Goal: Task Accomplishment & Management: Manage account settings

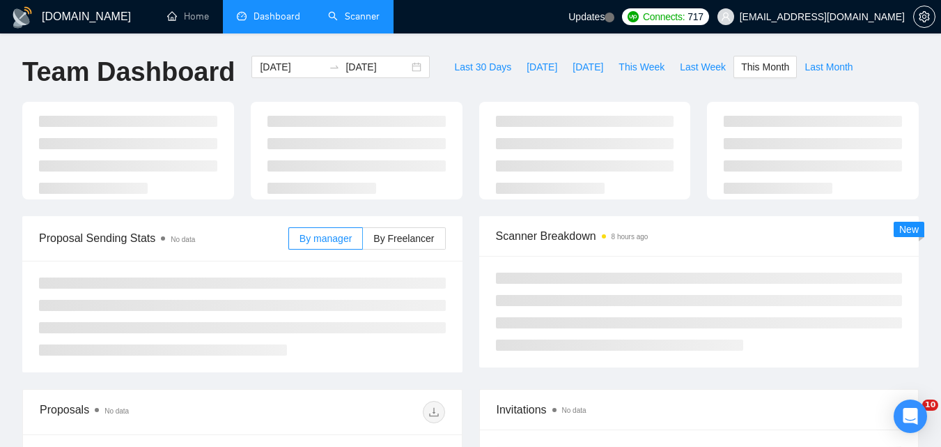
click at [328, 11] on link "Scanner" at bounding box center [354, 16] width 52 height 12
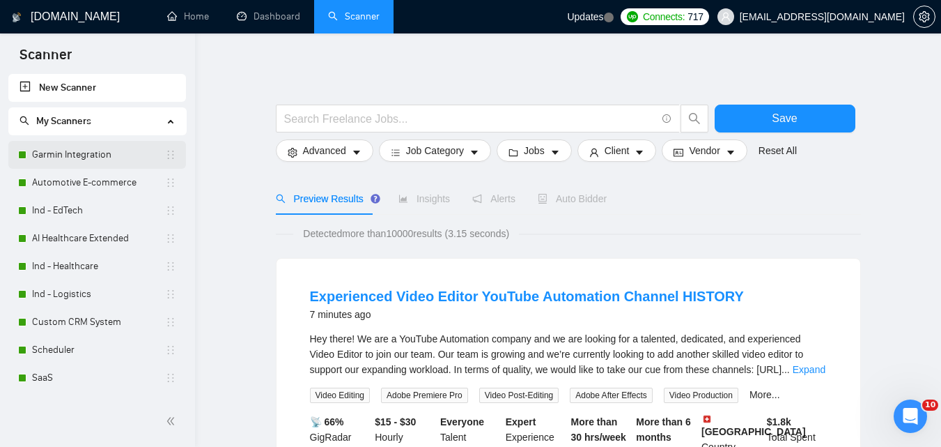
click at [44, 155] on link "Garmin Integration" at bounding box center [98, 155] width 133 height 28
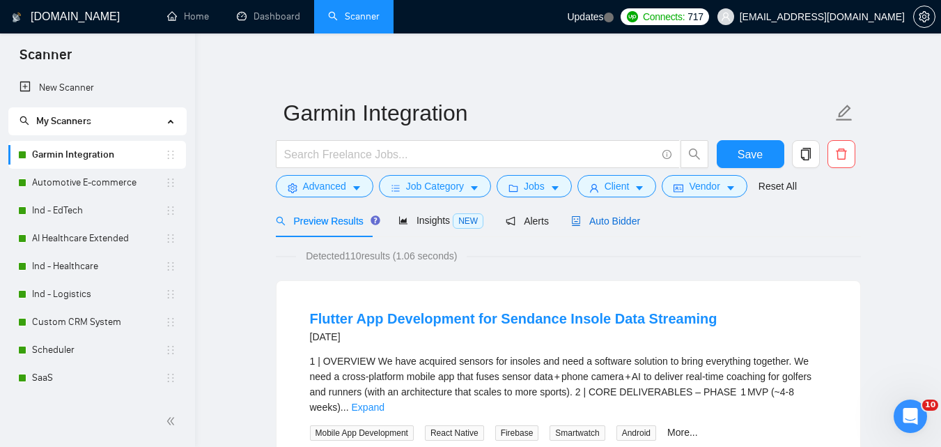
click at [596, 225] on span "Auto Bidder" at bounding box center [605, 220] width 69 height 11
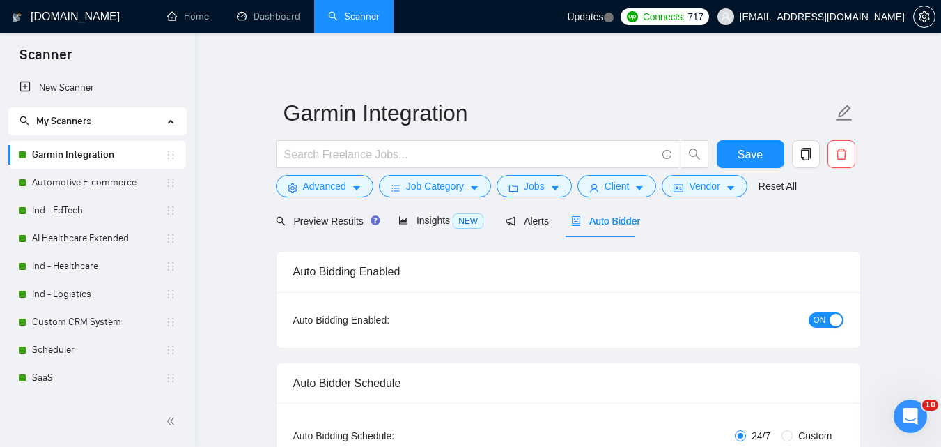
click at [832, 318] on div "button" at bounding box center [836, 319] width 13 height 13
click at [766, 150] on button "Save" at bounding box center [751, 154] width 68 height 28
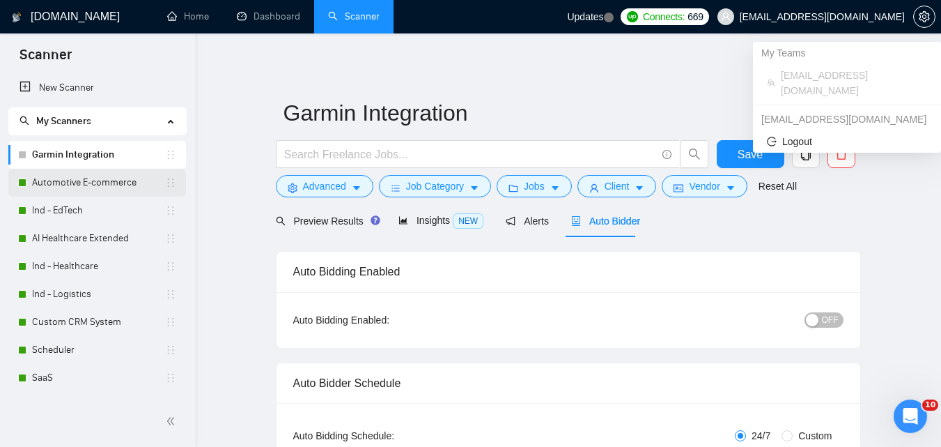
click at [40, 189] on link "Automotive E-commerce" at bounding box center [98, 183] width 133 height 28
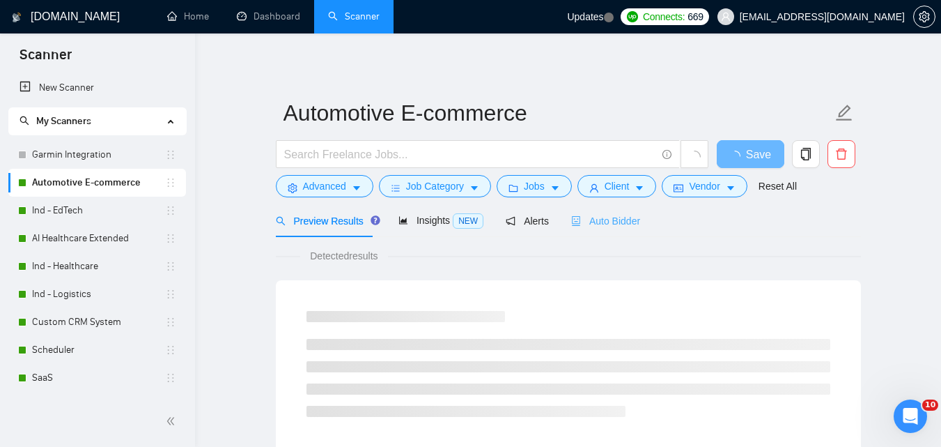
click at [598, 210] on div "Auto Bidder" at bounding box center [605, 220] width 69 height 33
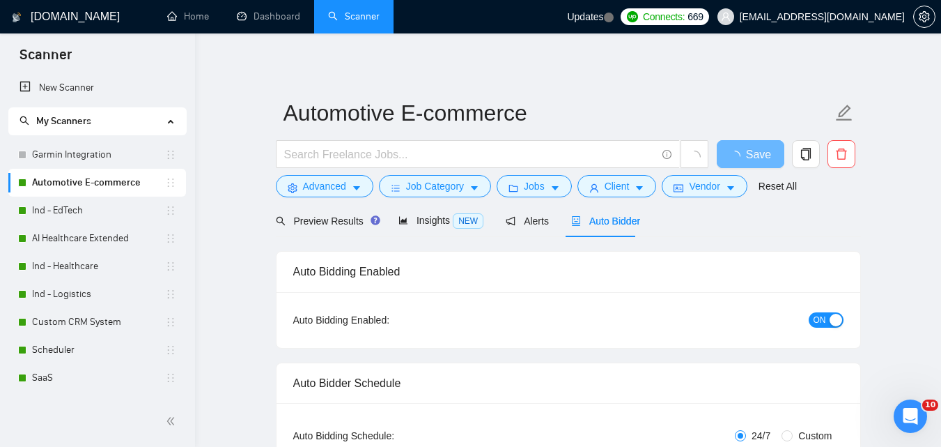
checkbox input "true"
click at [826, 315] on button "ON" at bounding box center [826, 319] width 35 height 15
click at [775, 158] on button "Save" at bounding box center [751, 154] width 68 height 28
click at [82, 217] on link "Ind - EdTech" at bounding box center [98, 210] width 133 height 28
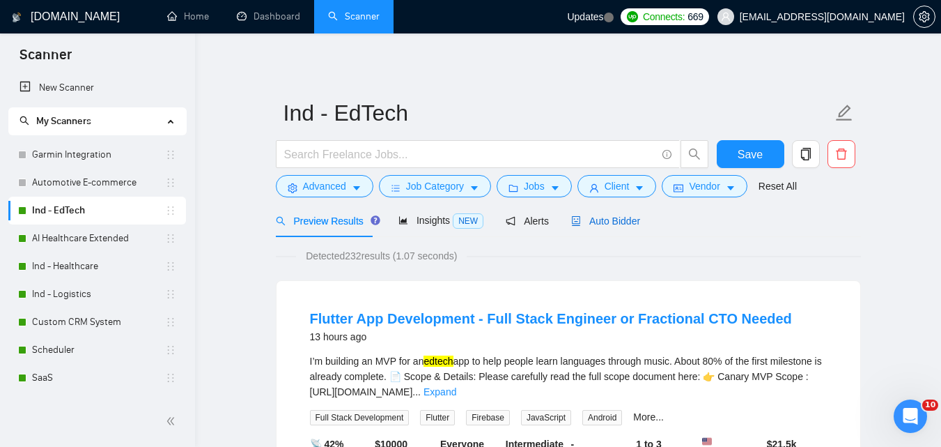
click at [623, 226] on span "Auto Bidder" at bounding box center [605, 220] width 69 height 11
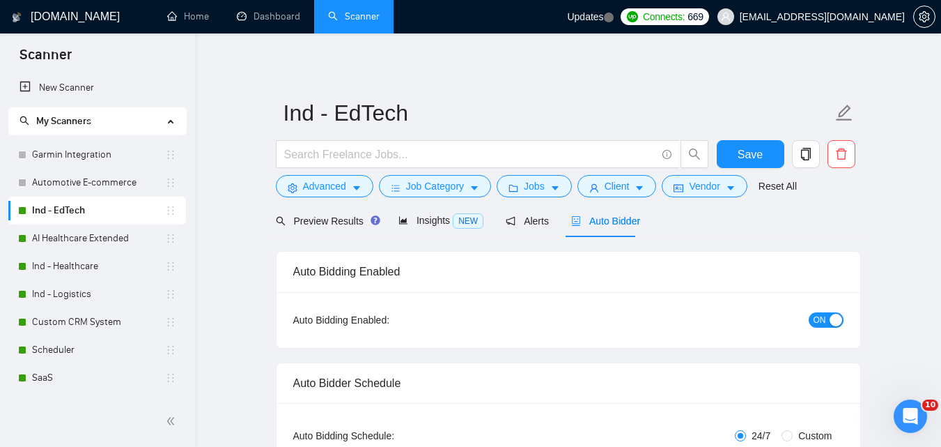
checkbox input "true"
click at [816, 320] on span "ON" at bounding box center [820, 319] width 13 height 15
click at [763, 141] on button "Save" at bounding box center [751, 154] width 68 height 28
checkbox input "true"
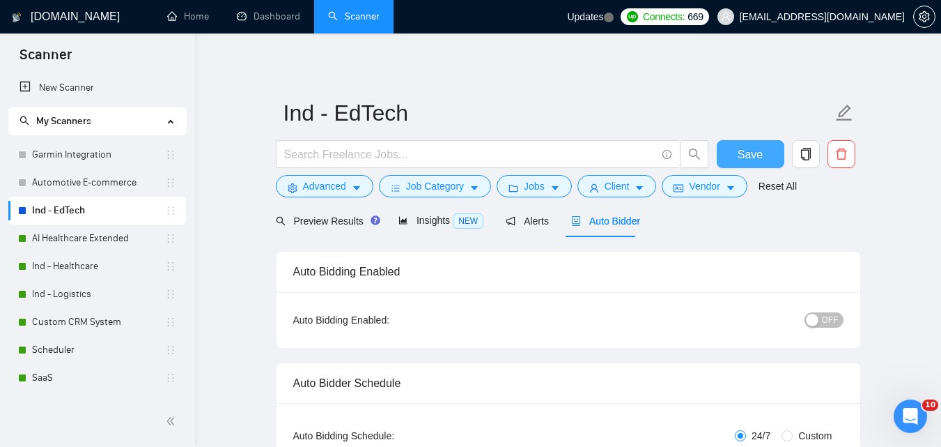
checkbox input "true"
click at [93, 236] on link "AI Healthcare Extended" at bounding box center [98, 238] width 133 height 28
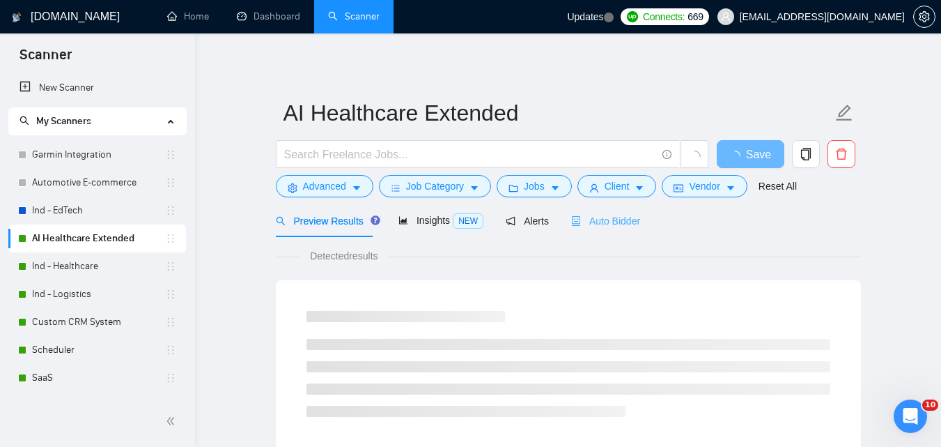
click at [591, 208] on div "Auto Bidder" at bounding box center [605, 220] width 69 height 33
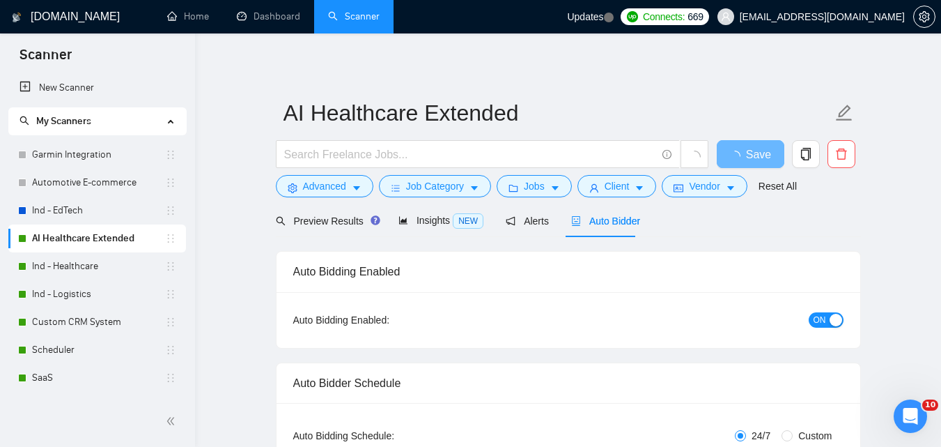
click at [830, 320] on div "button" at bounding box center [836, 319] width 13 height 13
click at [748, 151] on span "Save" at bounding box center [750, 154] width 25 height 17
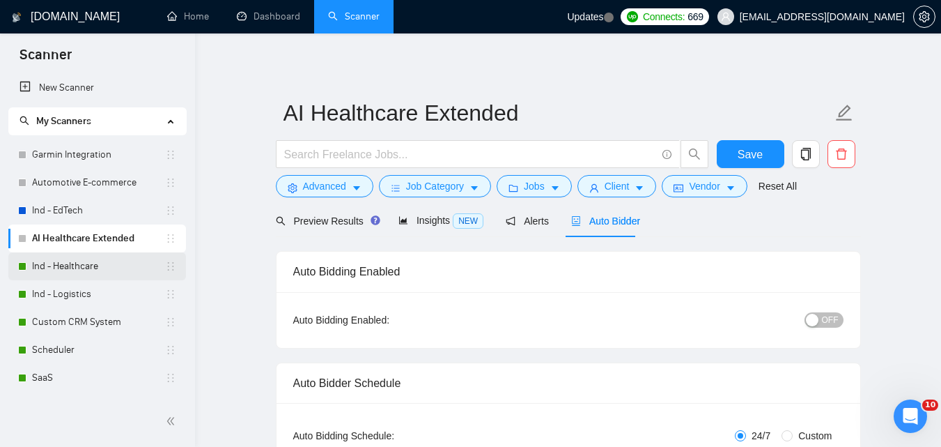
click at [41, 265] on link "Ind - Healthcare" at bounding box center [98, 266] width 133 height 28
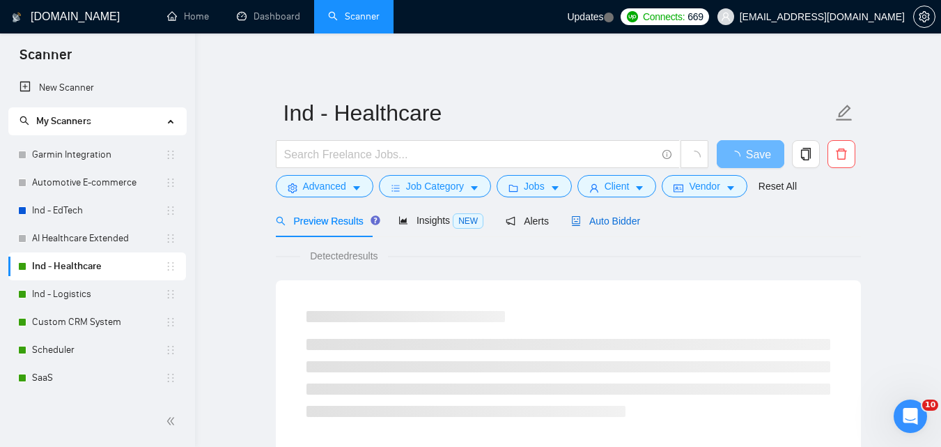
click at [598, 222] on span "Auto Bidder" at bounding box center [605, 220] width 69 height 11
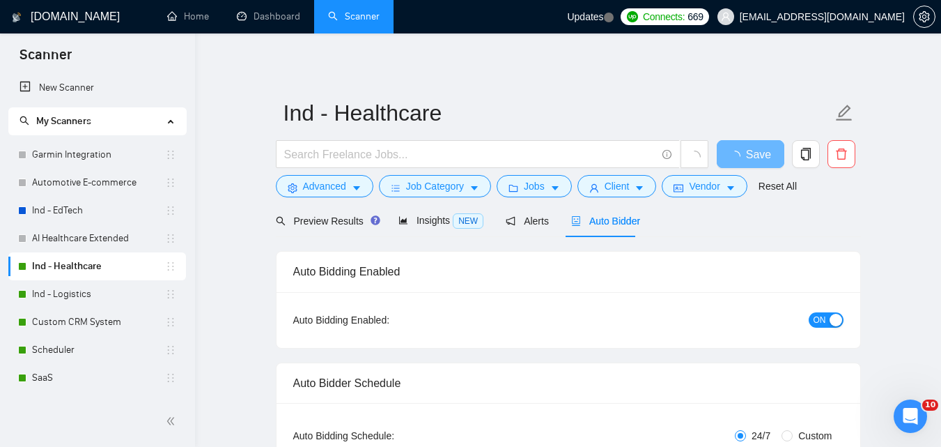
checkbox input "true"
click at [817, 318] on span "ON" at bounding box center [820, 319] width 13 height 15
click at [754, 160] on span "Save" at bounding box center [750, 154] width 25 height 17
checkbox input "true"
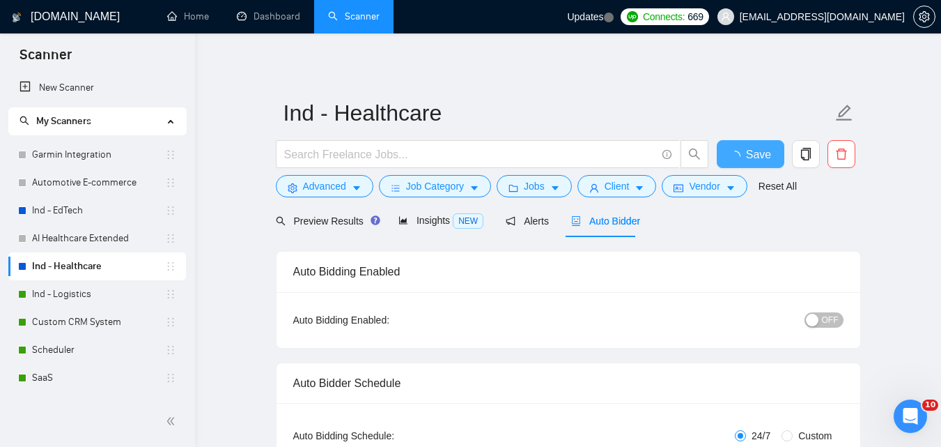
checkbox input "true"
click at [55, 292] on link "Ind - Logistics" at bounding box center [98, 294] width 133 height 28
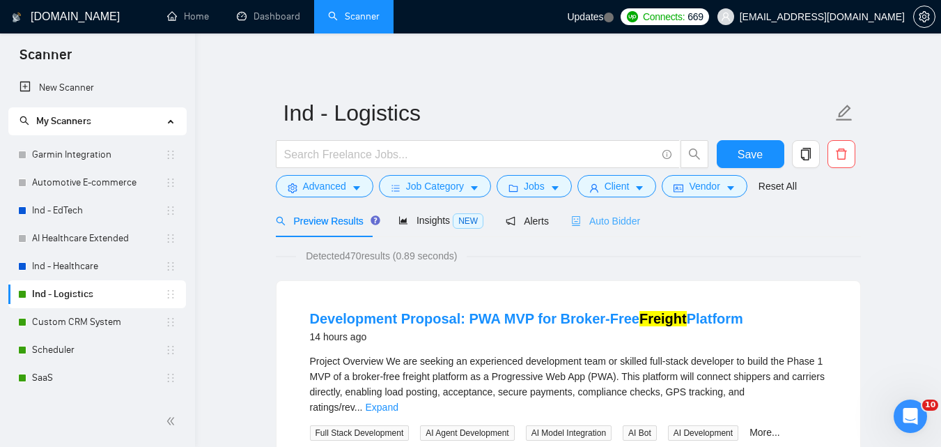
click at [590, 210] on div "Auto Bidder" at bounding box center [605, 220] width 69 height 33
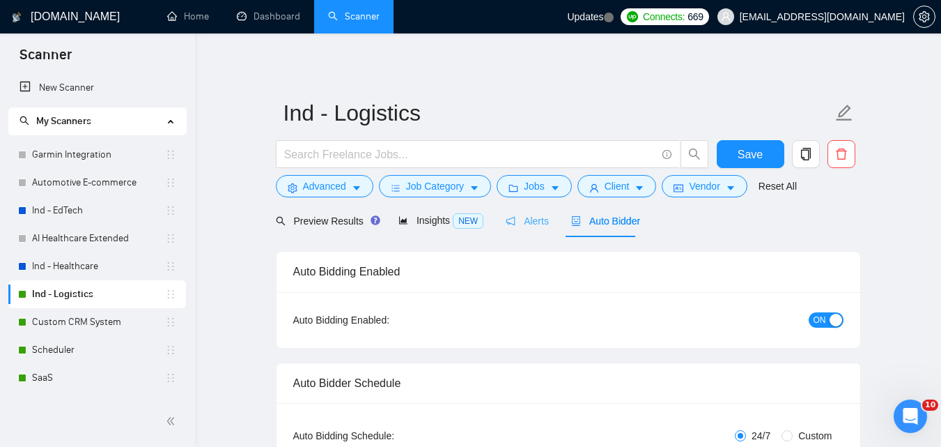
checkbox input "true"
click at [822, 328] on div "ON" at bounding box center [751, 320] width 183 height 22
click at [823, 320] on span "ON" at bounding box center [820, 319] width 13 height 15
click at [735, 148] on button "Save" at bounding box center [751, 154] width 68 height 28
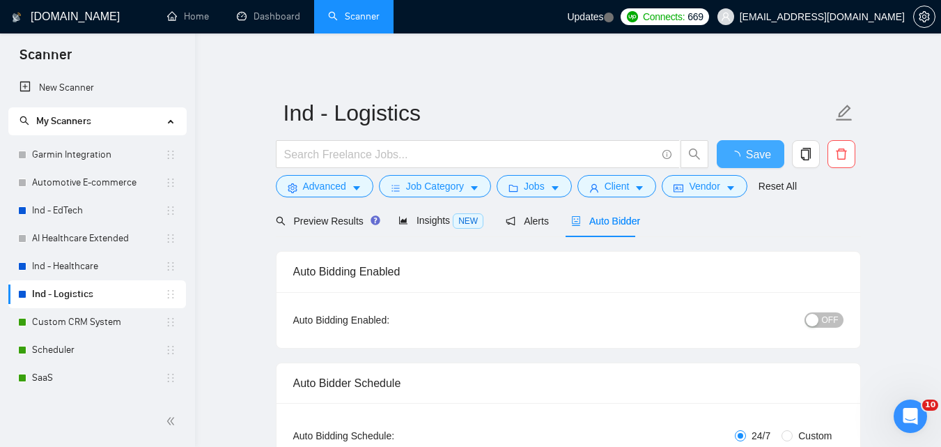
checkbox input "true"
click at [44, 324] on link "Custom CRM System" at bounding box center [98, 322] width 133 height 28
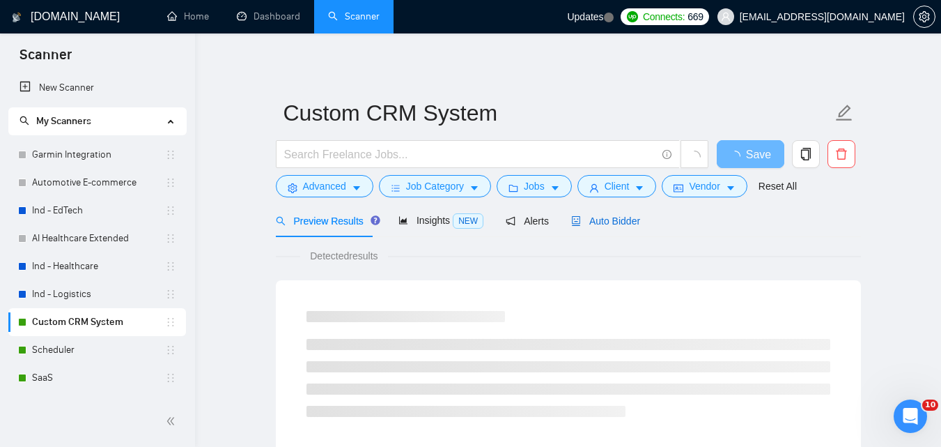
click at [593, 217] on span "Auto Bidder" at bounding box center [605, 220] width 69 height 11
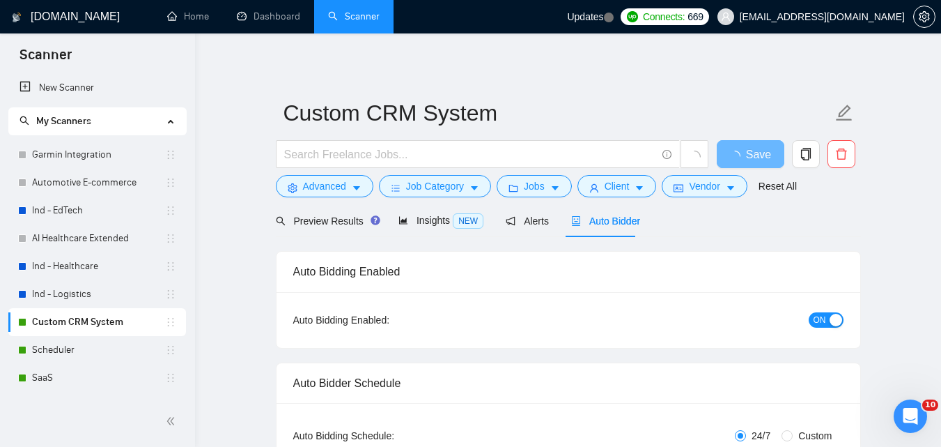
checkbox input "true"
click at [815, 316] on span "ON" at bounding box center [820, 319] width 13 height 15
click at [752, 153] on span "Save" at bounding box center [750, 154] width 25 height 17
checkbox input "true"
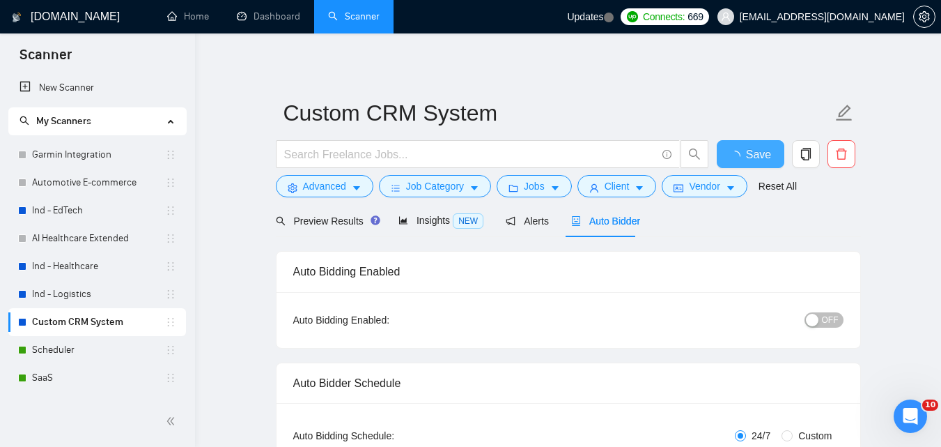
checkbox input "true"
click at [57, 345] on link "Scheduler" at bounding box center [98, 350] width 133 height 28
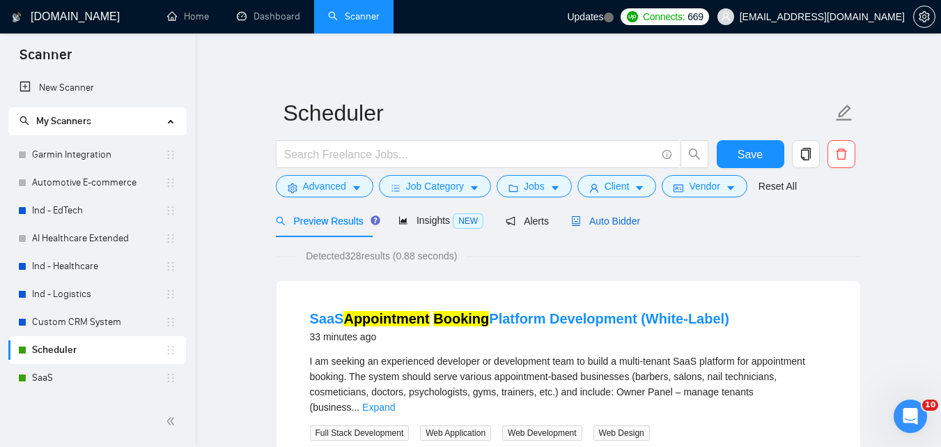
click at [576, 218] on span "Auto Bidder" at bounding box center [605, 220] width 69 height 11
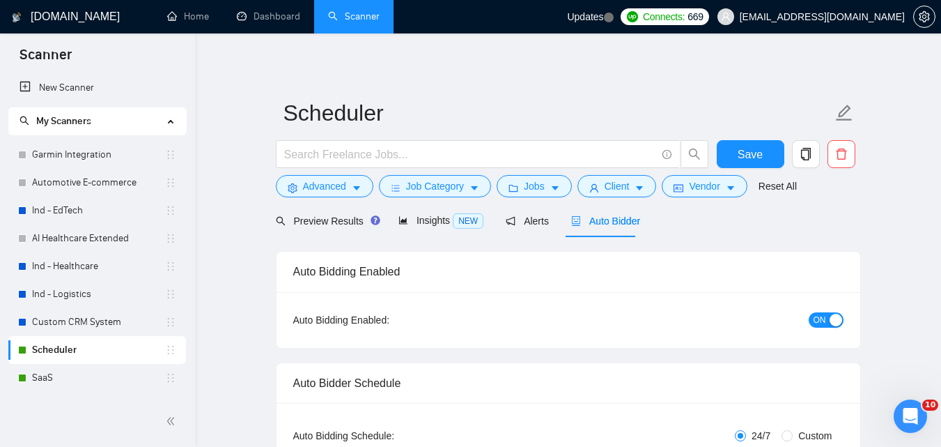
click at [831, 312] on button "ON" at bounding box center [826, 319] width 35 height 15
click at [742, 147] on span "Save" at bounding box center [750, 154] width 25 height 17
click at [54, 378] on link "SaaS" at bounding box center [98, 378] width 133 height 28
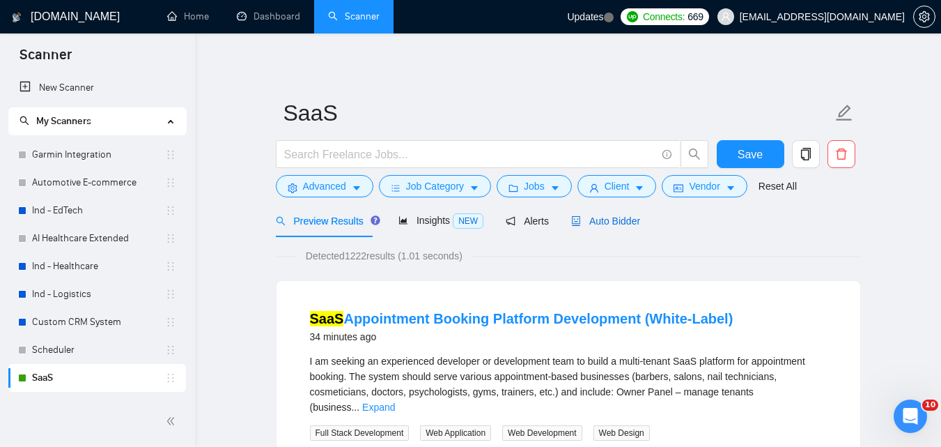
click at [592, 222] on span "Auto Bidder" at bounding box center [605, 220] width 69 height 11
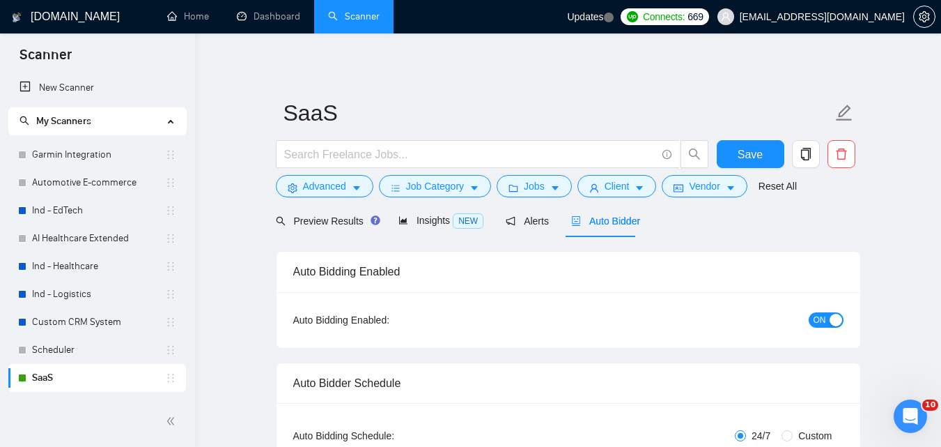
click at [830, 324] on div "button" at bounding box center [836, 319] width 13 height 13
click at [757, 155] on span "Save" at bounding box center [750, 154] width 25 height 17
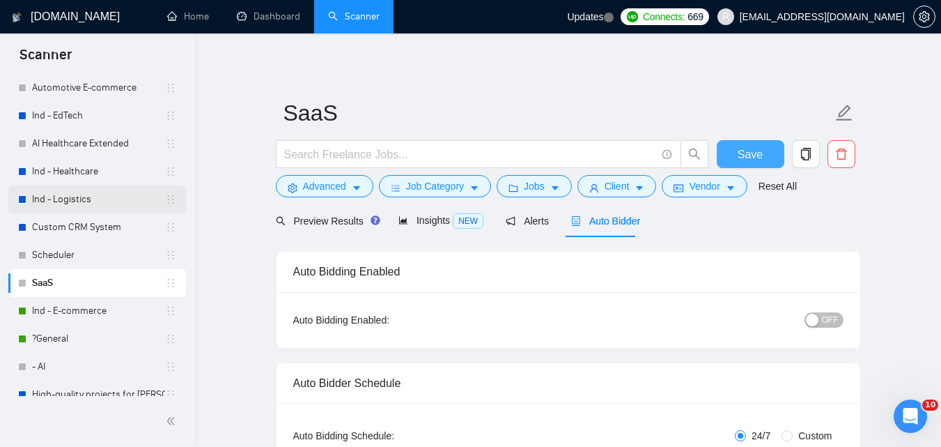
scroll to position [107, 0]
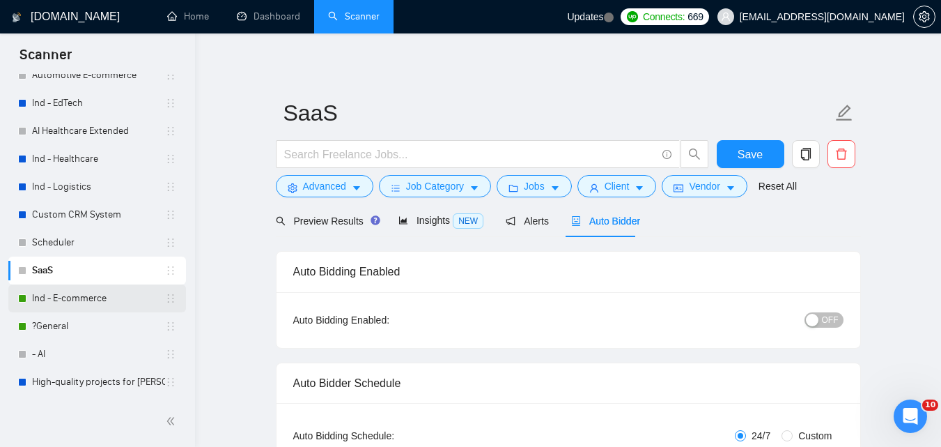
click at [91, 304] on link "Ind - E-commerce" at bounding box center [98, 298] width 133 height 28
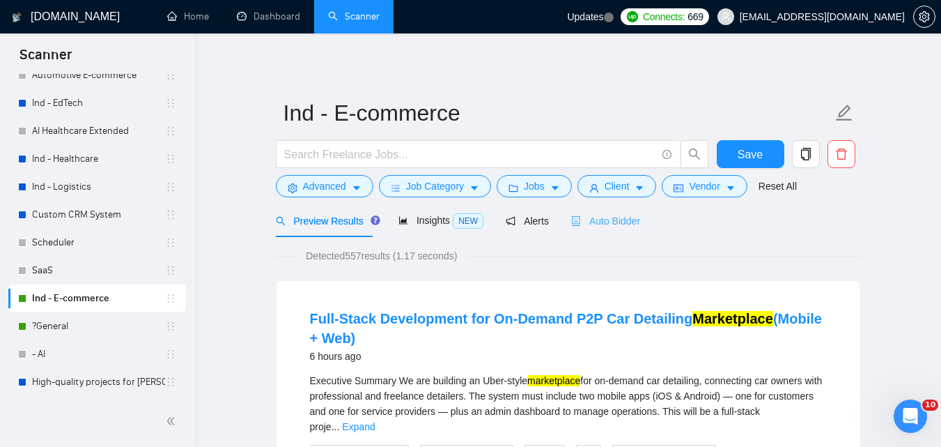
click at [611, 211] on div "Auto Bidder" at bounding box center [605, 220] width 69 height 33
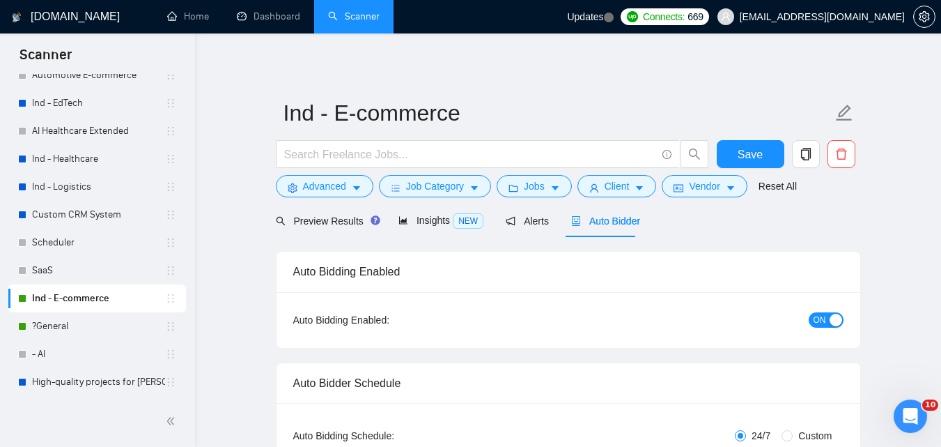
checkbox input "true"
click at [28, 339] on div "?General" at bounding box center [97, 326] width 158 height 28
click at [825, 313] on span "ON" at bounding box center [820, 319] width 13 height 15
click at [777, 153] on button "Save" at bounding box center [751, 154] width 68 height 28
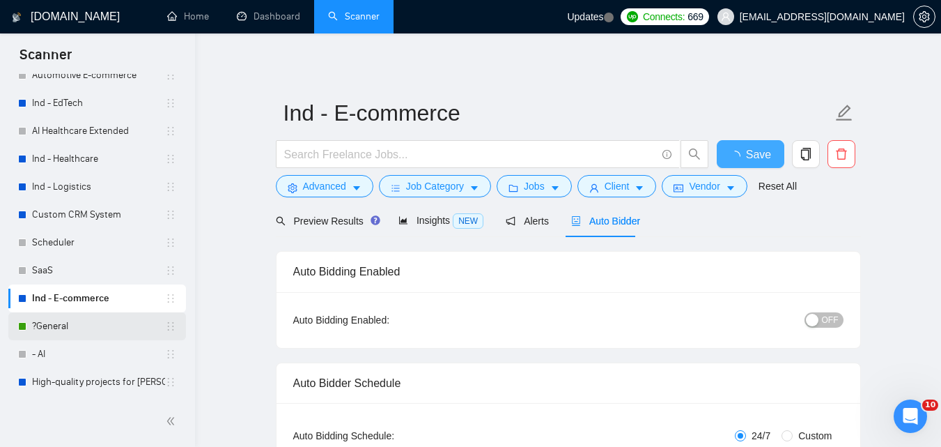
checkbox input "true"
click at [40, 318] on link "?General" at bounding box center [98, 326] width 133 height 28
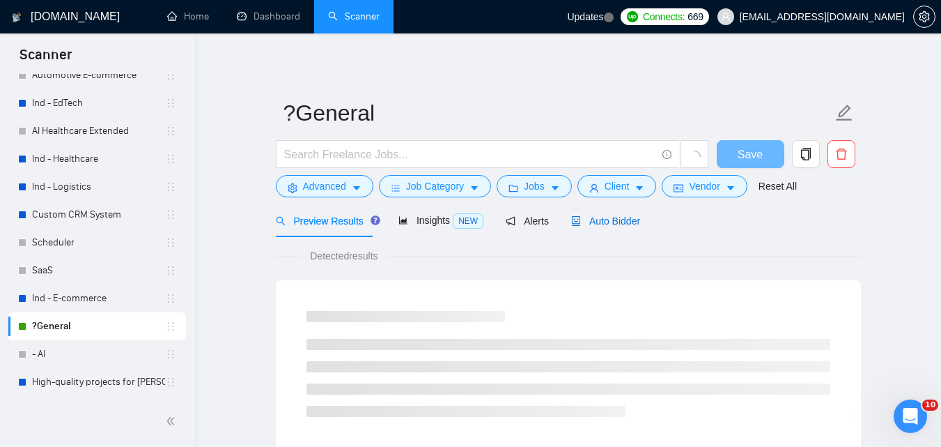
click at [615, 224] on span "Auto Bidder" at bounding box center [605, 220] width 69 height 11
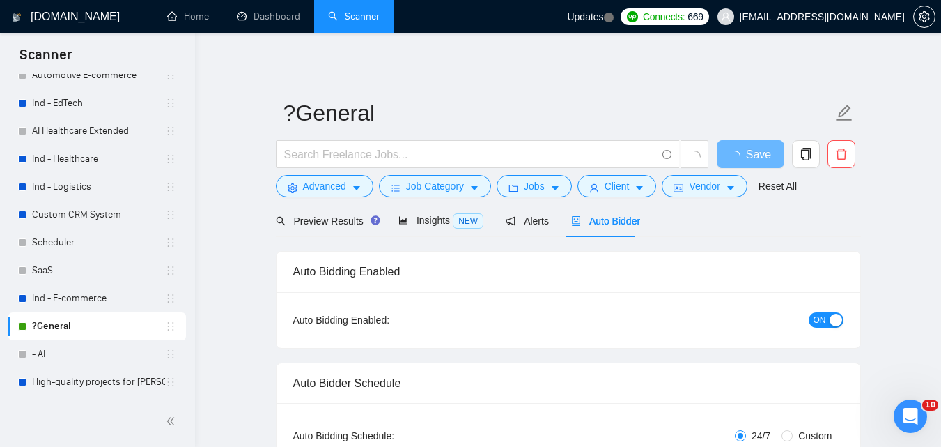
checkbox input "true"
click at [811, 317] on button "ON" at bounding box center [826, 319] width 35 height 15
click at [773, 141] on button "Save" at bounding box center [751, 154] width 68 height 28
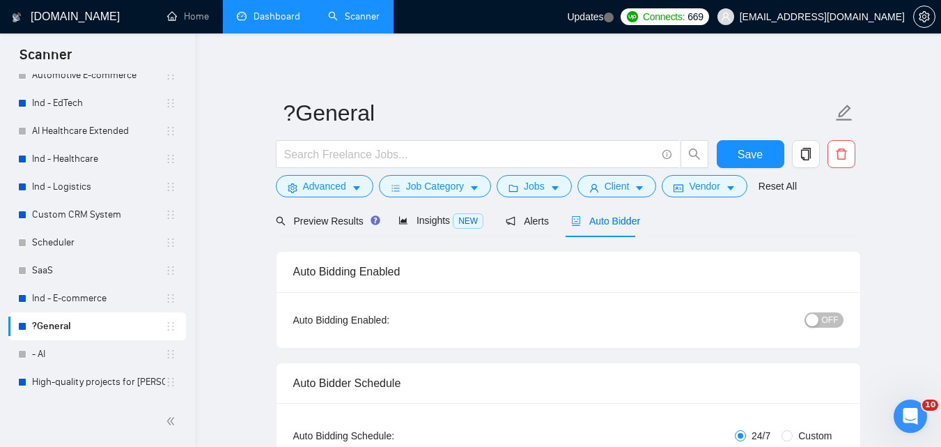
click at [240, 22] on link "Dashboard" at bounding box center [268, 16] width 63 height 12
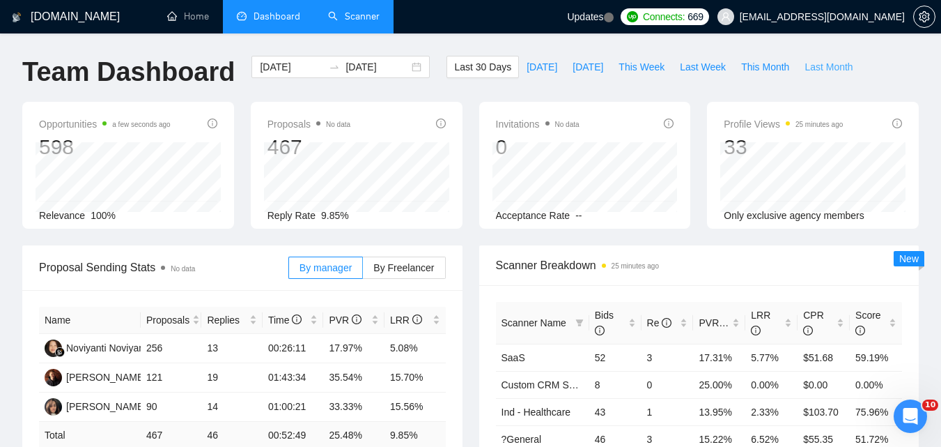
click at [819, 65] on span "Last Month" at bounding box center [829, 66] width 48 height 15
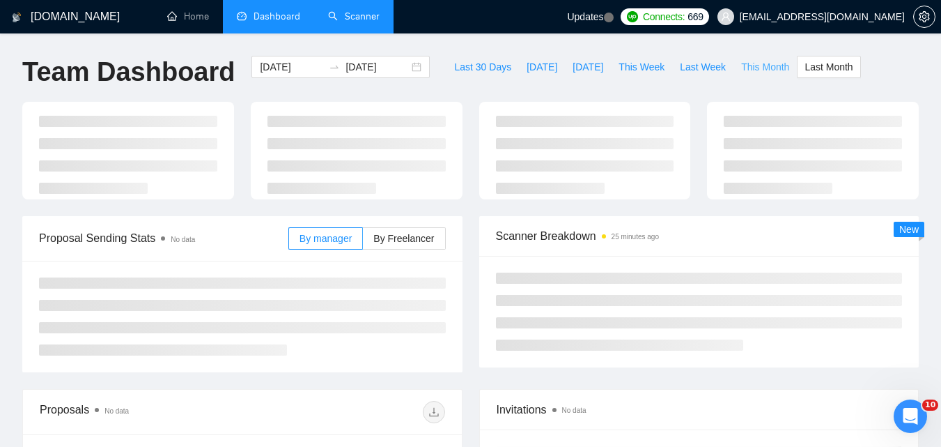
type input "[DATE]"
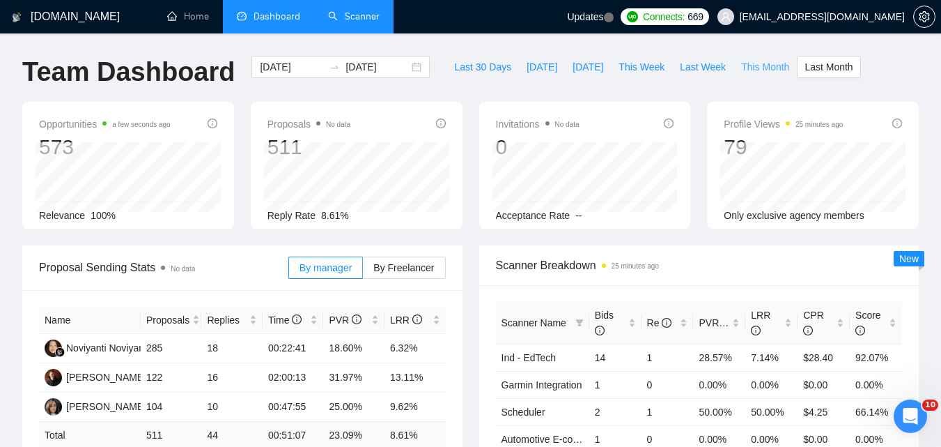
click at [754, 63] on span "This Month" at bounding box center [765, 66] width 48 height 15
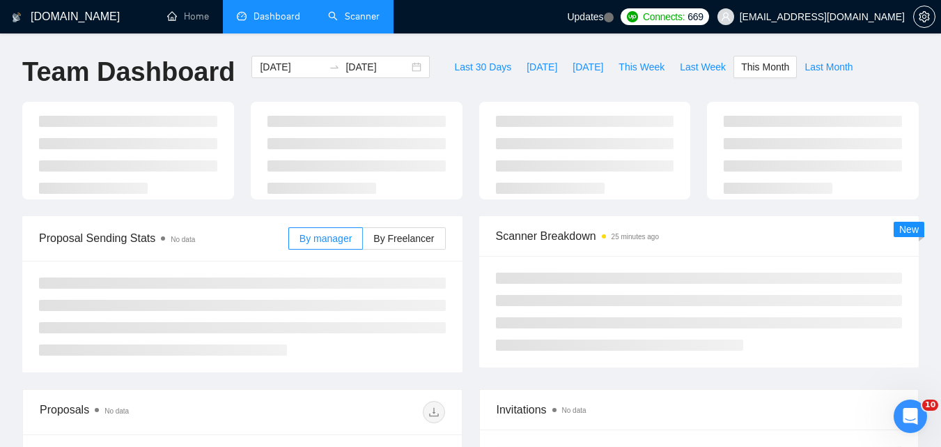
type input "[DATE]"
